Goal: Check status: Check status

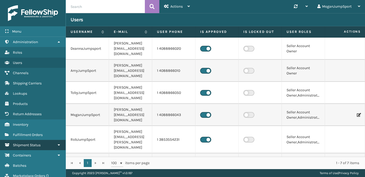
click at [32, 141] on link "Shipment Status" at bounding box center [32, 145] width 65 height 10
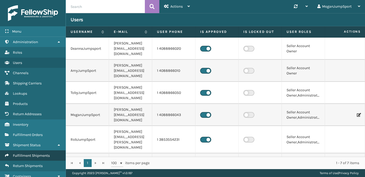
click at [25, 156] on link "Fulfillment Shipments" at bounding box center [32, 155] width 65 height 10
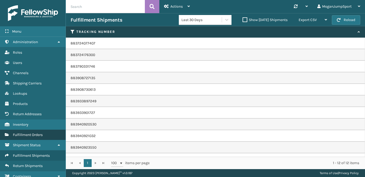
click at [22, 130] on link "Fulfillment Orders" at bounding box center [32, 135] width 65 height 10
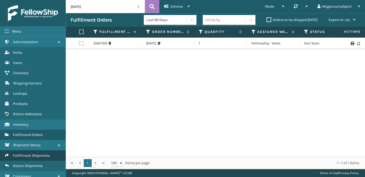
click at [30, 156] on span "Fulfillment Shipments" at bounding box center [31, 155] width 37 height 4
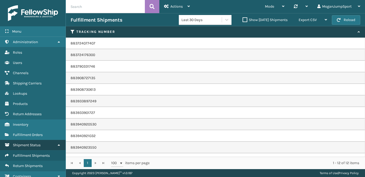
click at [58, 145] on icon at bounding box center [59, 145] width 4 height 4
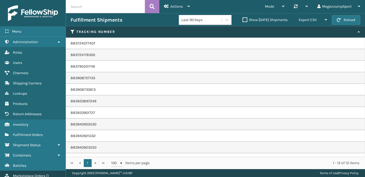
click at [30, 174] on span "Marketplace Orders" at bounding box center [29, 176] width 32 height 4
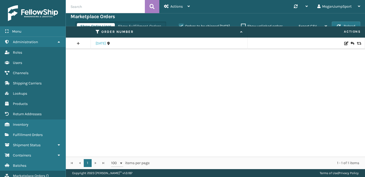
click at [101, 44] on link "[DATE]" at bounding box center [100, 43] width 10 height 5
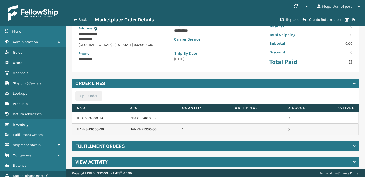
scroll to position [80, 0]
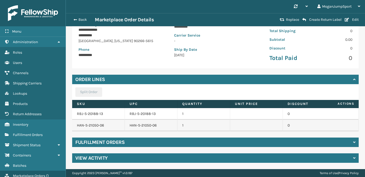
click at [193, 139] on div "Fulfillment Orders" at bounding box center [215, 142] width 286 height 9
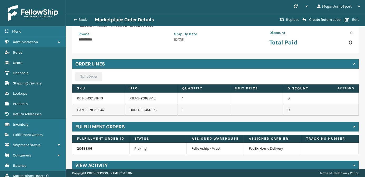
scroll to position [103, 0]
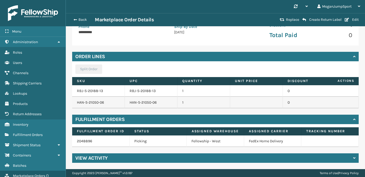
click at [135, 158] on div "View Activity" at bounding box center [215, 157] width 286 height 9
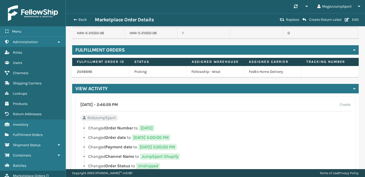
scroll to position [173, 0]
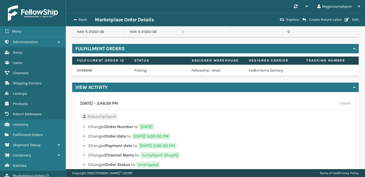
click at [130, 88] on div "View Activity" at bounding box center [215, 87] width 286 height 9
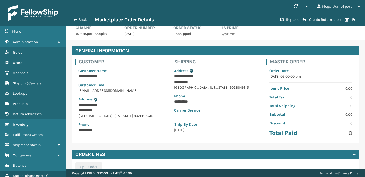
scroll to position [0, 0]
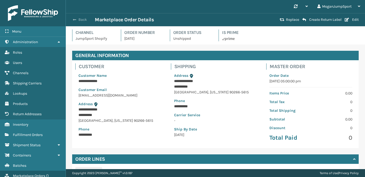
click at [80, 19] on button "Back" at bounding box center [82, 19] width 24 height 5
